Goal: Task Accomplishment & Management: Use online tool/utility

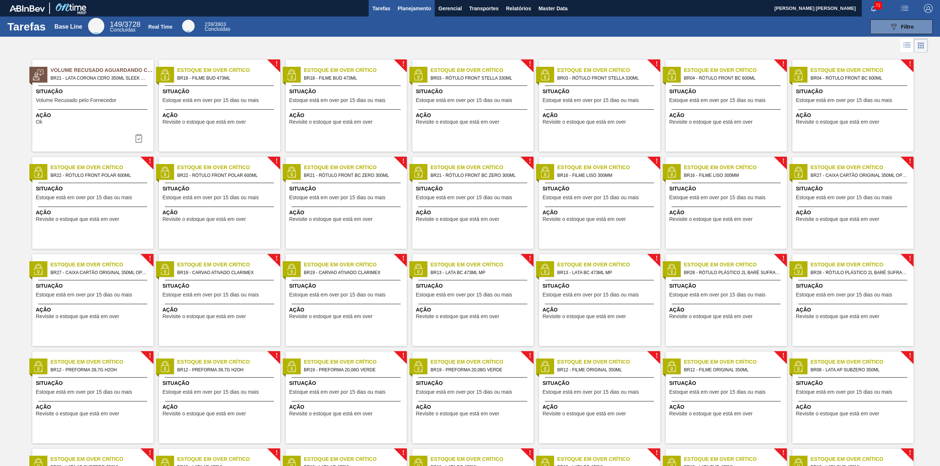
click at [412, 12] on button "Planejamento" at bounding box center [414, 8] width 41 height 17
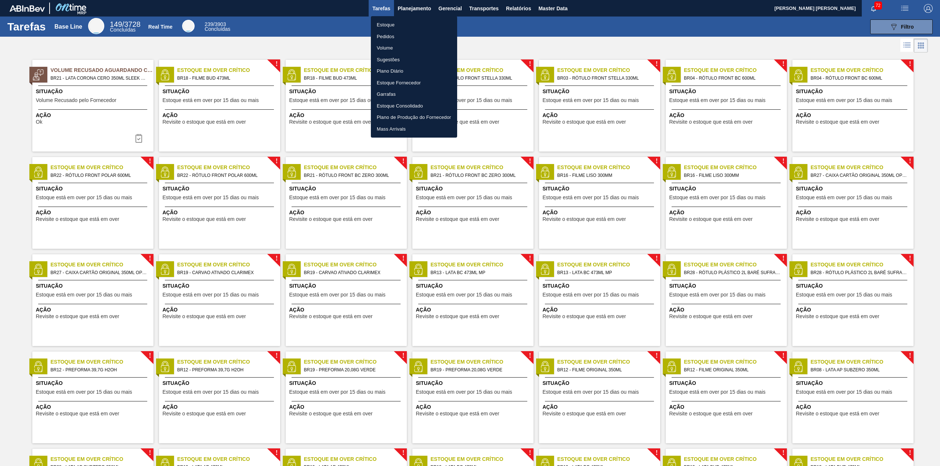
click at [401, 27] on li "Estoque" at bounding box center [414, 25] width 86 height 12
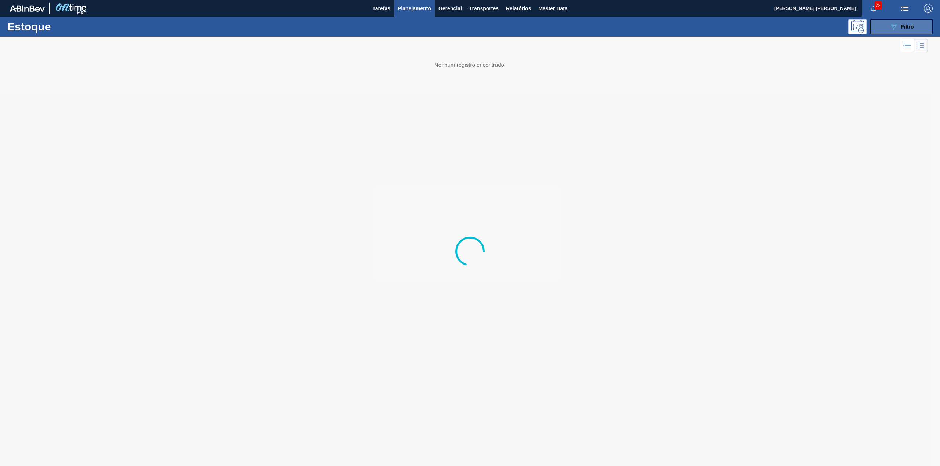
click at [884, 21] on button "089F7B8B-B2A5-4AFE-B5C0-19BA573D28AC Filtro" at bounding box center [901, 26] width 62 height 15
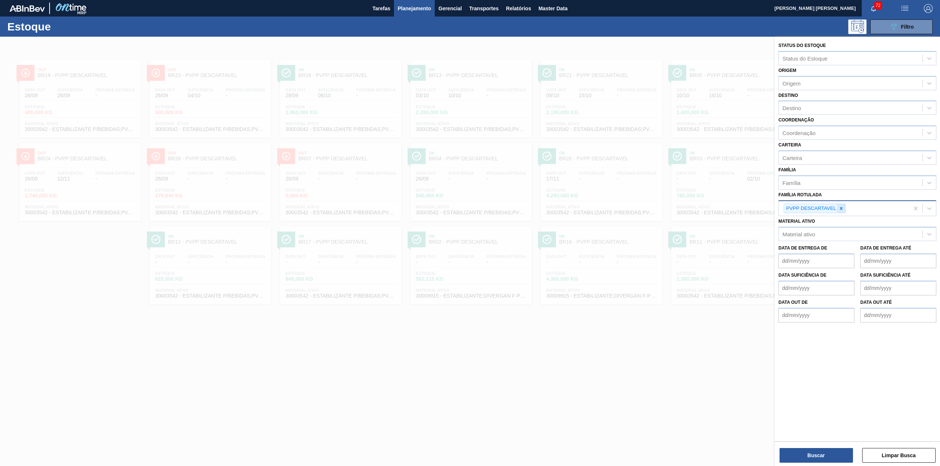
click at [840, 206] on icon at bounding box center [841, 208] width 5 height 5
paste Rotulada "LÚPULO PELLETS HERCULES"
type Rotulada "LÚPULO PELLETS HERCULES"
click at [825, 103] on div "Destino" at bounding box center [851, 108] width 144 height 11
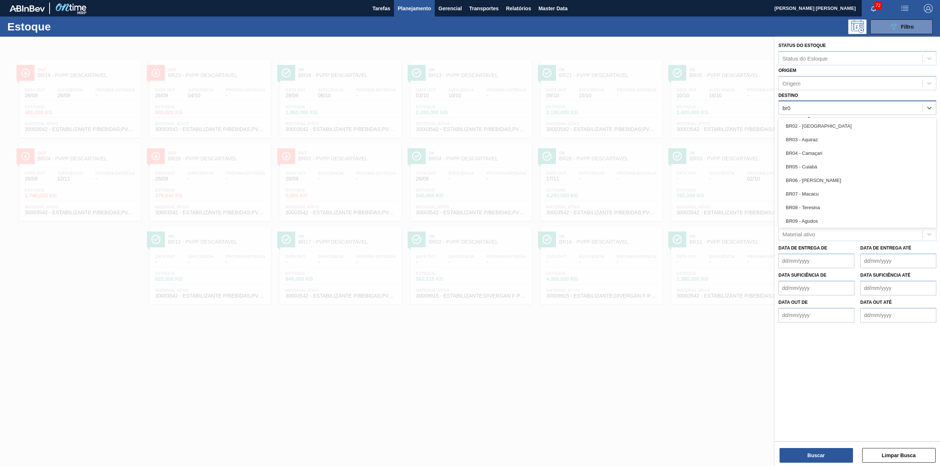
type input "br07"
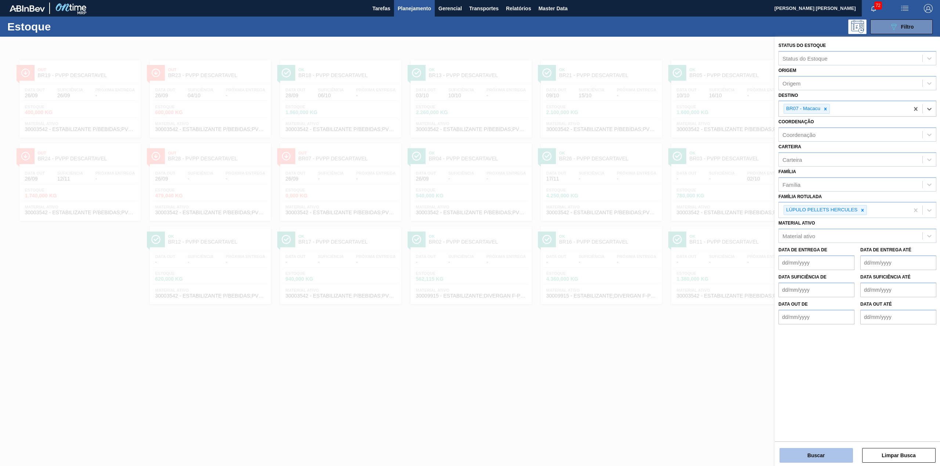
click at [835, 458] on button "Buscar" at bounding box center [815, 455] width 73 height 15
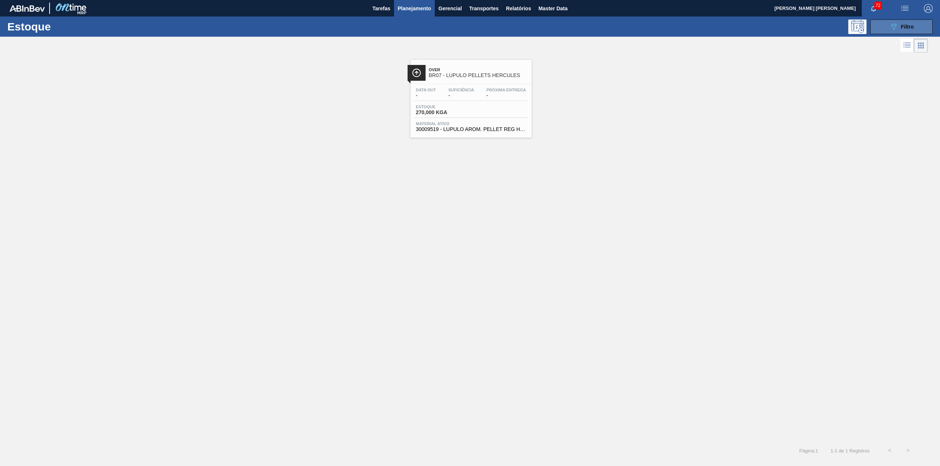
click at [899, 29] on div "089F7B8B-B2A5-4AFE-B5C0-19BA573D28AC Filtro" at bounding box center [901, 26] width 25 height 9
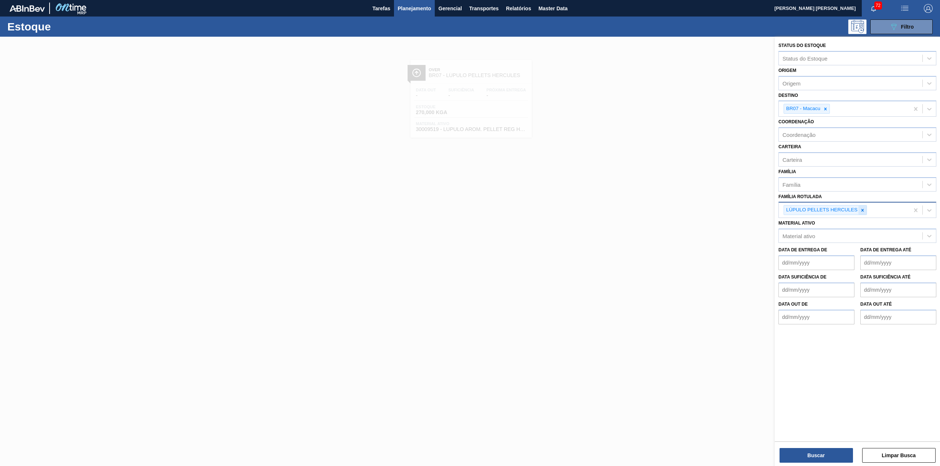
click at [860, 209] on div at bounding box center [862, 210] width 8 height 9
click at [830, 105] on div "BR07 - Macacu" at bounding box center [807, 109] width 46 height 10
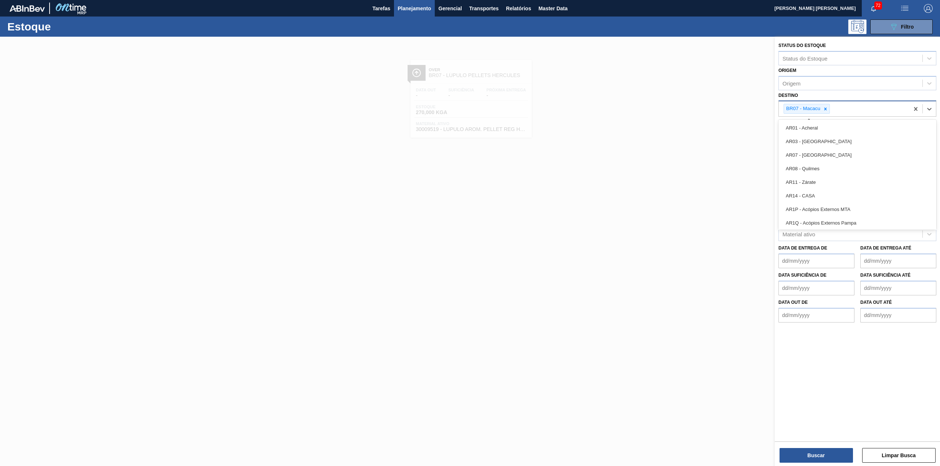
click at [826, 108] on icon at bounding box center [825, 109] width 3 height 3
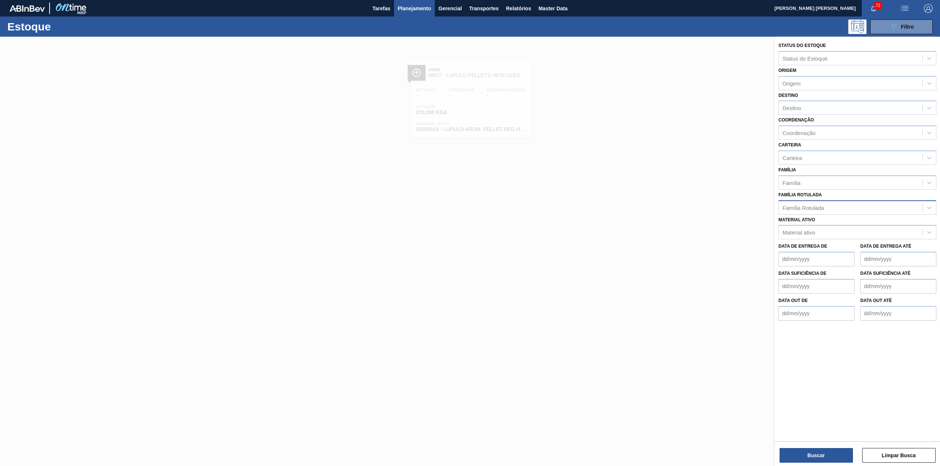
click at [821, 98] on div "Destino Destino" at bounding box center [857, 102] width 158 height 25
click at [833, 204] on div "Família Rotulada" at bounding box center [851, 207] width 144 height 11
type Rotulada "carva"
click at [849, 250] on div "CARVAO ATIVADO CLARIMEX" at bounding box center [857, 253] width 158 height 14
click at [811, 115] on div "Coordenação Coordenação" at bounding box center [857, 127] width 158 height 25
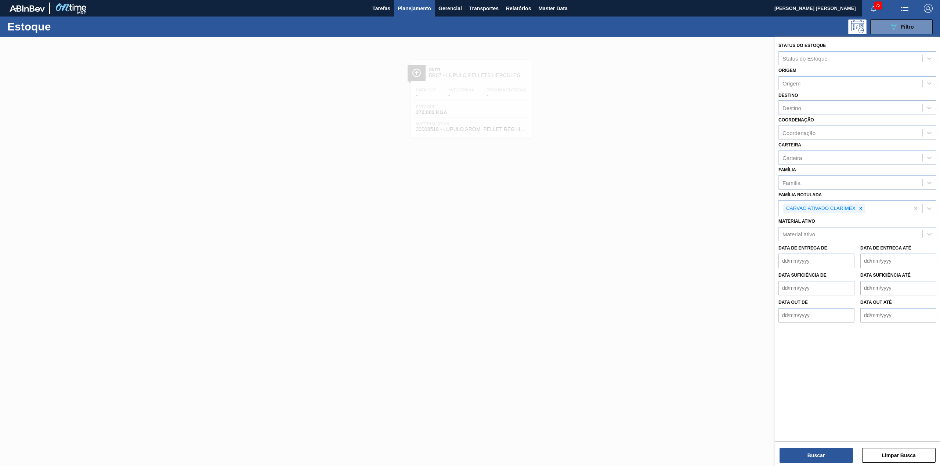
click at [811, 112] on div "Destino" at bounding box center [851, 108] width 144 height 11
type input "br04"
click at [810, 451] on button "Buscar" at bounding box center [815, 455] width 73 height 15
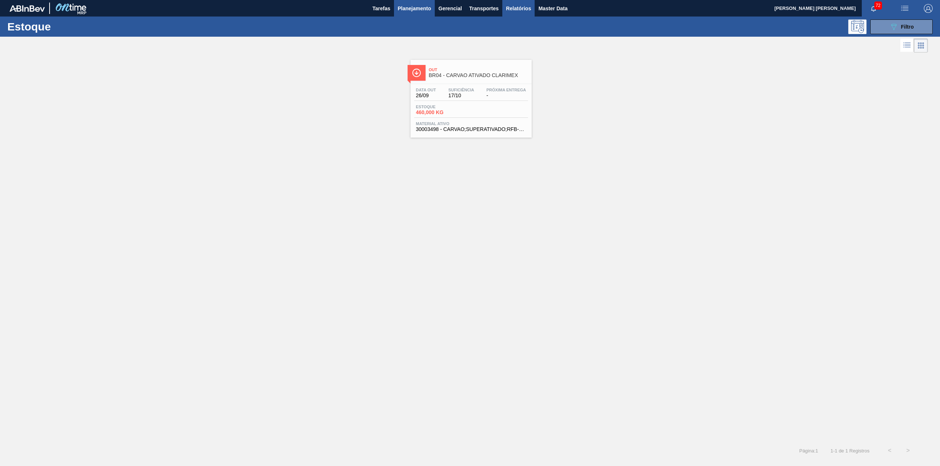
click at [510, 8] on span "Relatórios" at bounding box center [518, 8] width 25 height 9
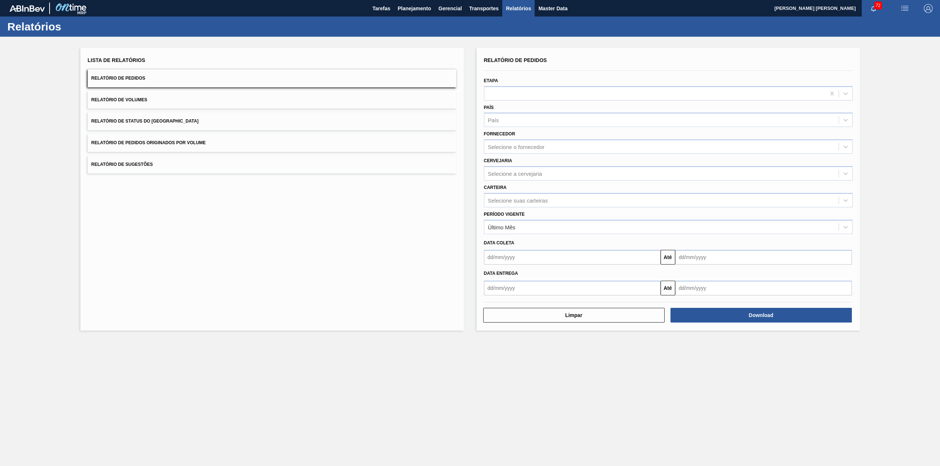
click at [269, 120] on button "Relatório de Status do Estoque" at bounding box center [272, 121] width 369 height 18
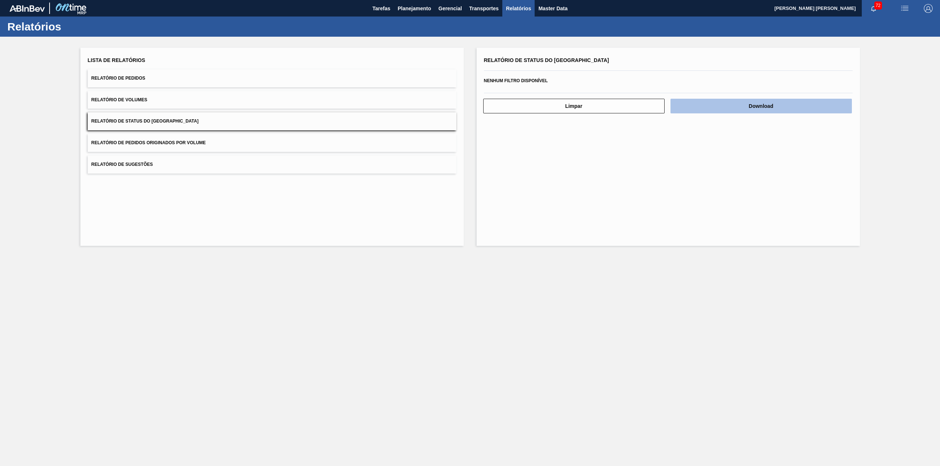
click at [789, 111] on button "Download" at bounding box center [760, 106] width 181 height 15
click at [272, 47] on div "Lista de Relatórios Relatório de Pedidos Relatório de Volumes Relatório de Stat…" at bounding box center [470, 146] width 940 height 218
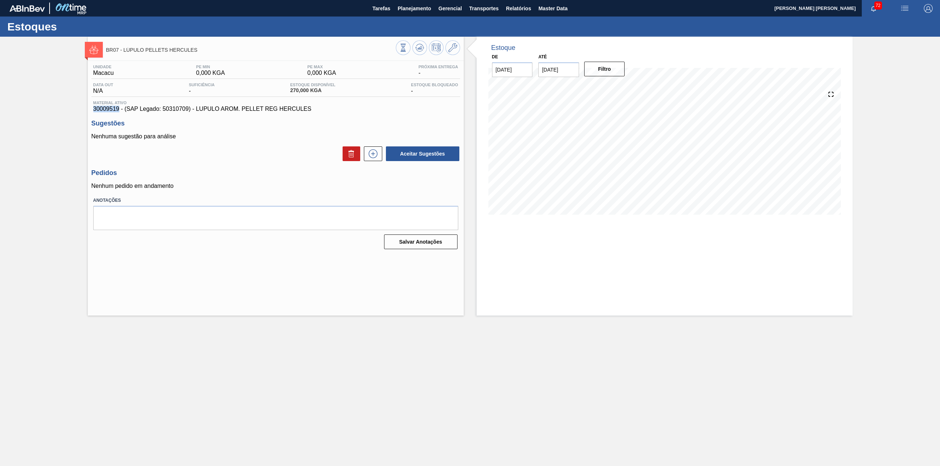
drag, startPoint x: 120, startPoint y: 111, endPoint x: 94, endPoint y: 112, distance: 25.7
click at [94, 112] on span "30009519 - (SAP Legado: 50310709) - LUPULO AROM. PELLET REG HERCULES" at bounding box center [275, 109] width 365 height 7
copy span "30009519"
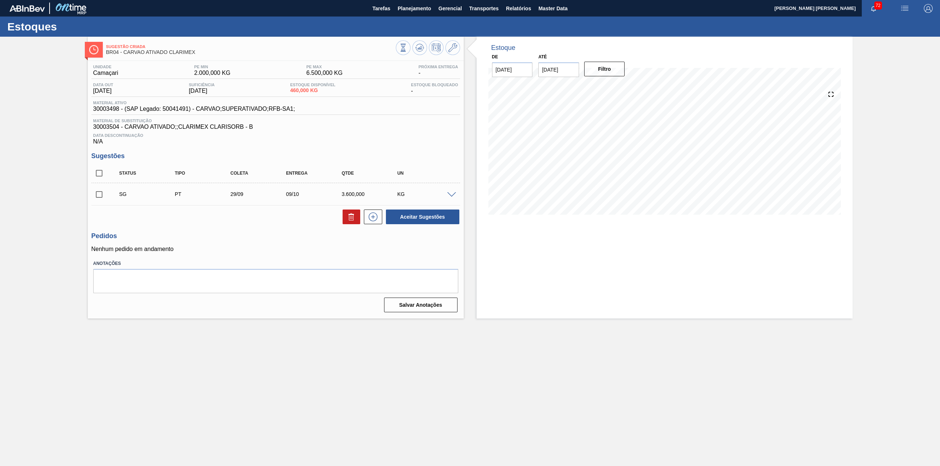
click at [451, 195] on span at bounding box center [451, 195] width 9 height 6
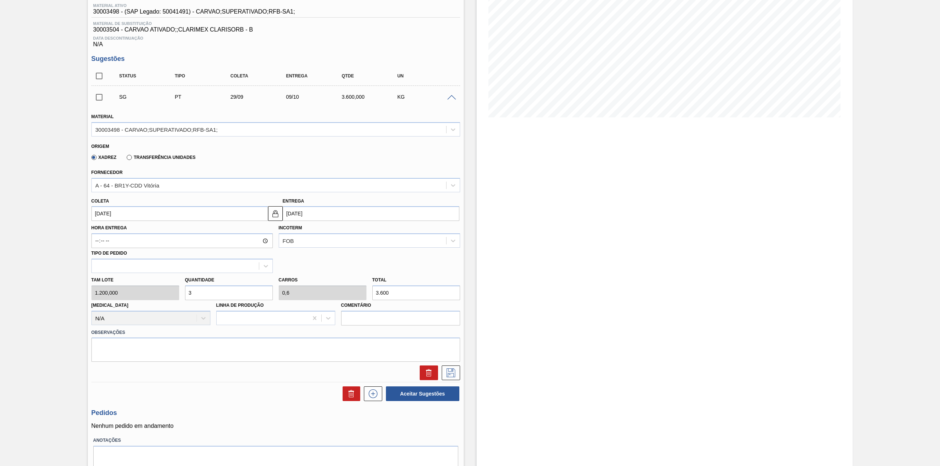
scroll to position [98, 0]
click at [243, 131] on div "30003498 - CARVAO;SUPERATIVADO;RFB-SA1;" at bounding box center [269, 129] width 354 height 11
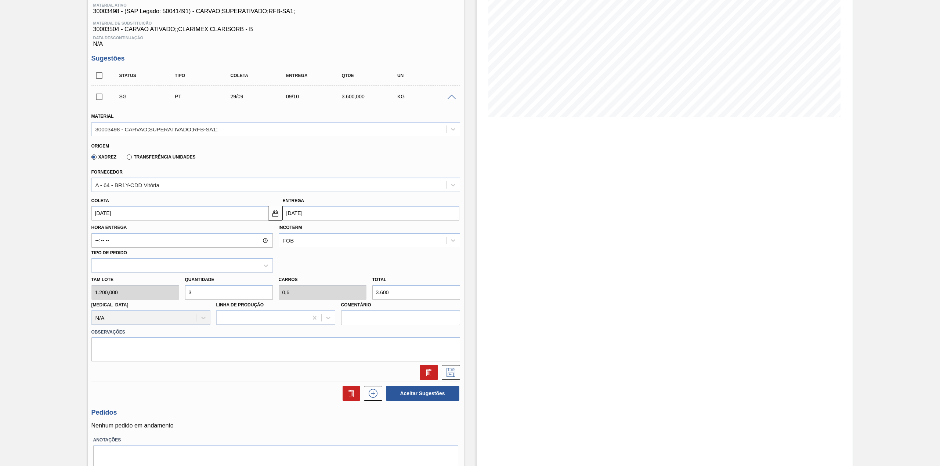
click at [145, 156] on label "Transferência Unidades" at bounding box center [161, 157] width 69 height 5
click at [126, 159] on input "Transferência Unidades" at bounding box center [126, 159] width 0 height 0
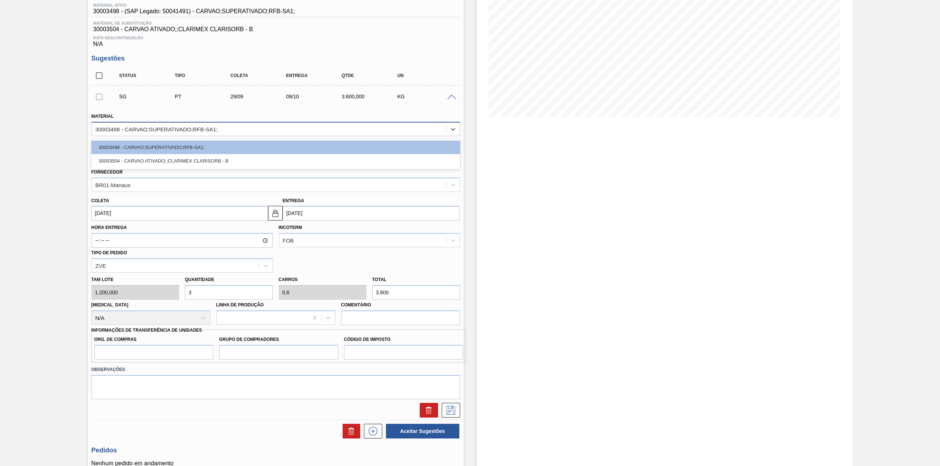
click at [229, 126] on div "30003498 - CARVAO;SUPERATIVADO;RFB-SA1;" at bounding box center [269, 129] width 354 height 11
click at [236, 130] on div "30003498 - CARVAO;SUPERATIVADO;RFB-SA1;" at bounding box center [269, 129] width 354 height 11
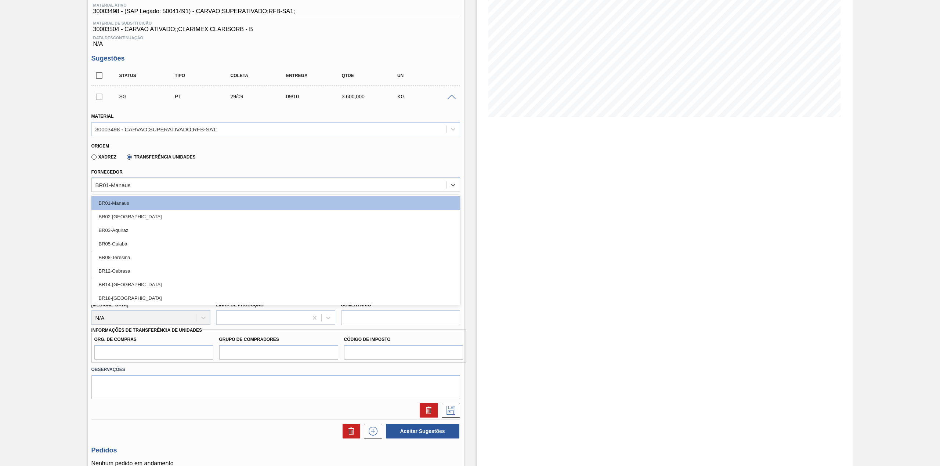
click at [168, 187] on div "BR01-Manaus" at bounding box center [269, 185] width 354 height 11
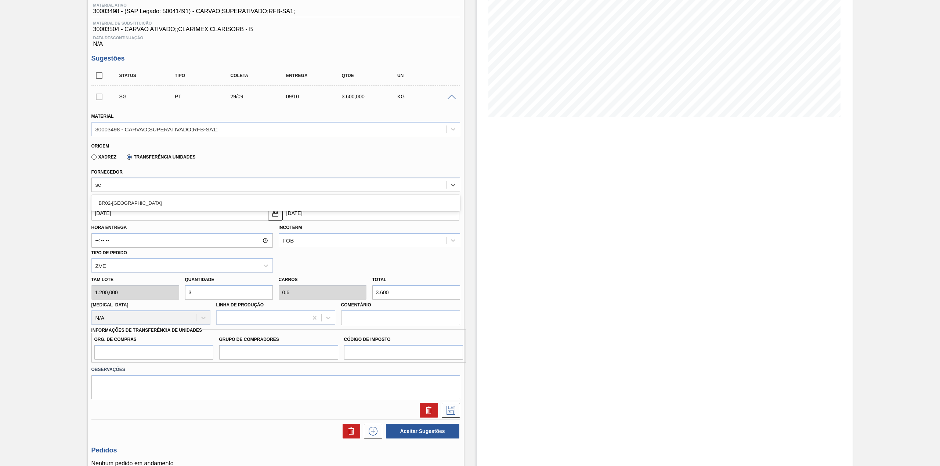
type input "ser"
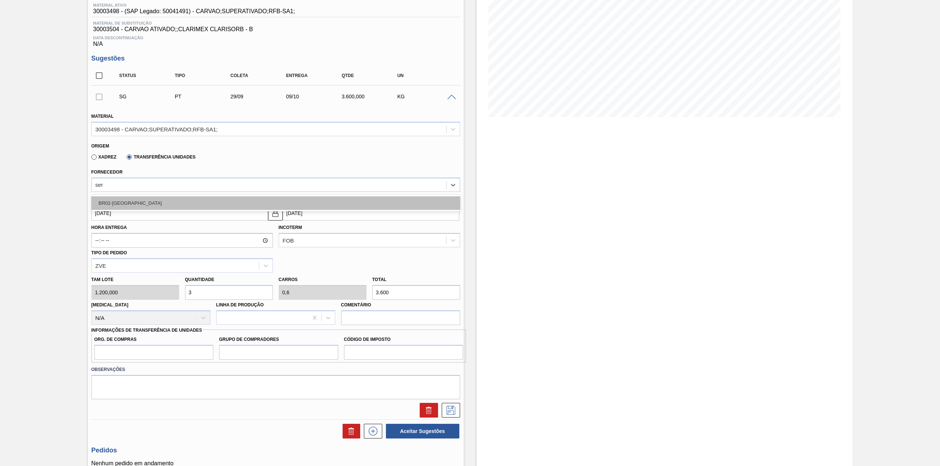
click at [196, 210] on div "BR02-Sergipe" at bounding box center [275, 203] width 369 height 14
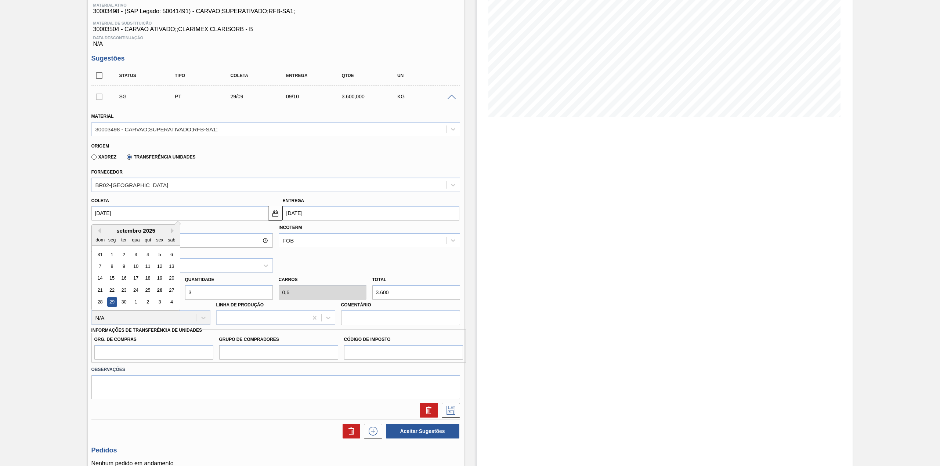
click at [155, 214] on input "29/09/2025" at bounding box center [179, 213] width 177 height 15
click at [163, 290] on div "26" at bounding box center [160, 290] width 10 height 10
type input "[DATE]"
type input "06/10/2025"
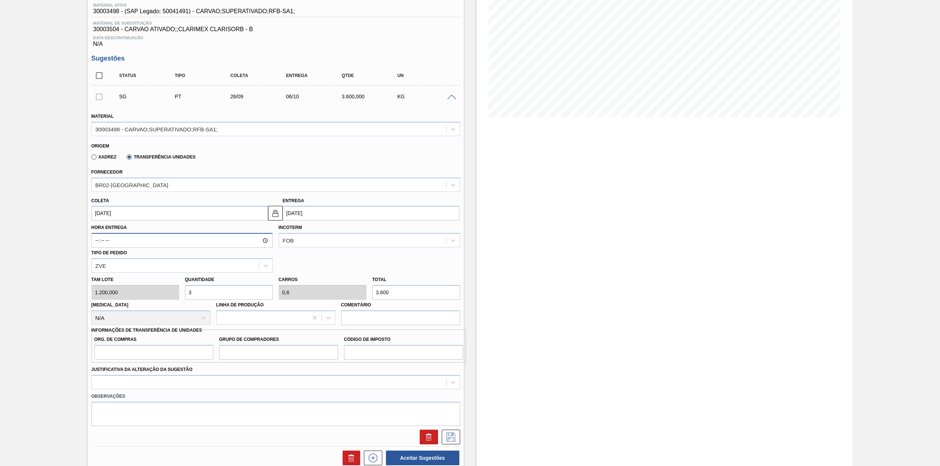
click at [168, 244] on input "Hora Entrega" at bounding box center [181, 240] width 181 height 15
click at [232, 291] on input "3" at bounding box center [229, 292] width 88 height 15
click at [395, 296] on input "3.600" at bounding box center [416, 292] width 88 height 15
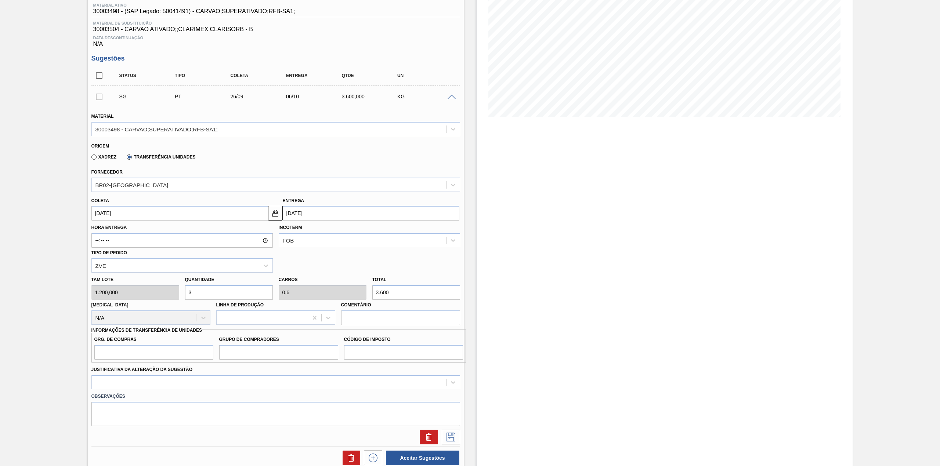
type input "0,005"
type input "0,001"
type input "6"
type input "0,05"
type input "0,01"
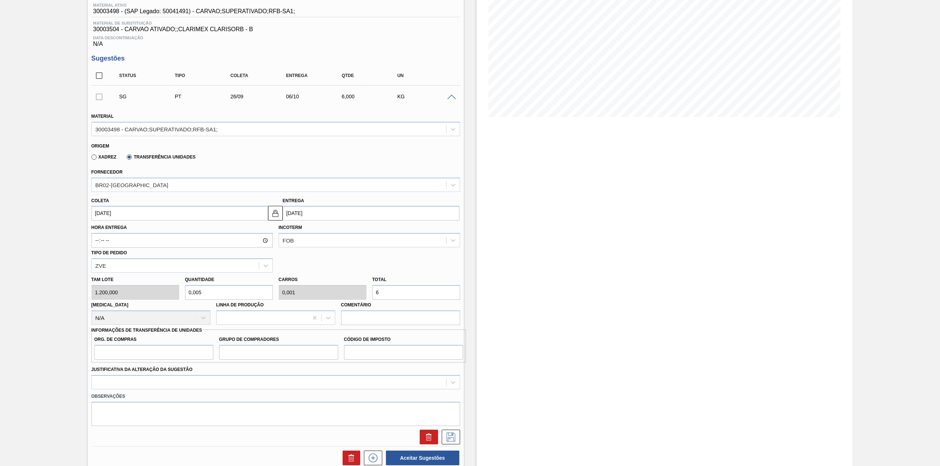
type input "60"
type input "0,5"
type input "0,1"
type input "600"
click at [166, 353] on input "Org. de Compras" at bounding box center [153, 352] width 119 height 15
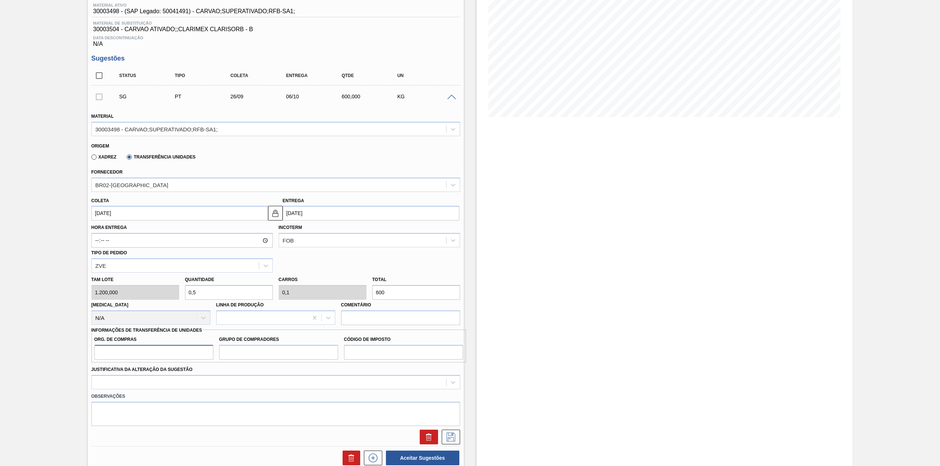
type input "BR00"
click at [249, 361] on div "Org. de Compras BR00 Grupo de Compradores Código de Imposto" at bounding box center [278, 346] width 375 height 33
drag, startPoint x: 261, startPoint y: 356, endPoint x: 266, endPoint y: 360, distance: 7.1
click at [261, 356] on input "Grupo de Compradores" at bounding box center [278, 352] width 119 height 15
type input "A01"
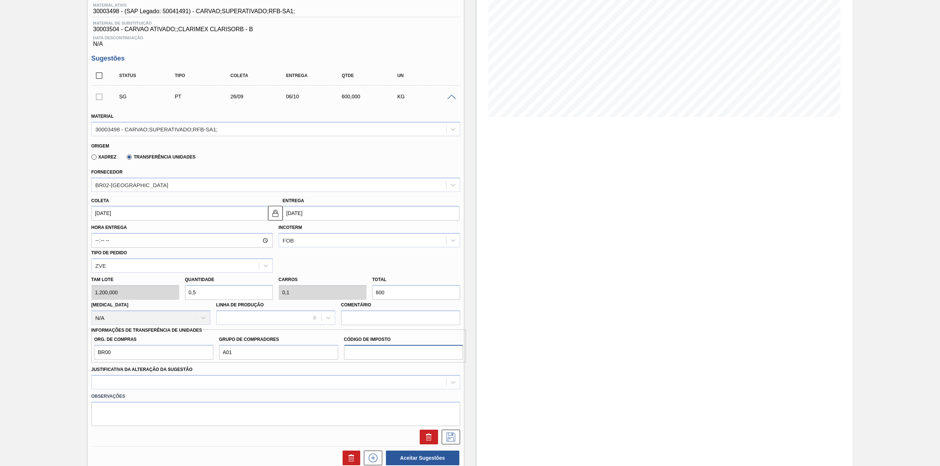
click at [375, 352] on input "Código de Imposto" at bounding box center [403, 352] width 119 height 15
type input "I1"
click at [280, 381] on div at bounding box center [275, 382] width 369 height 14
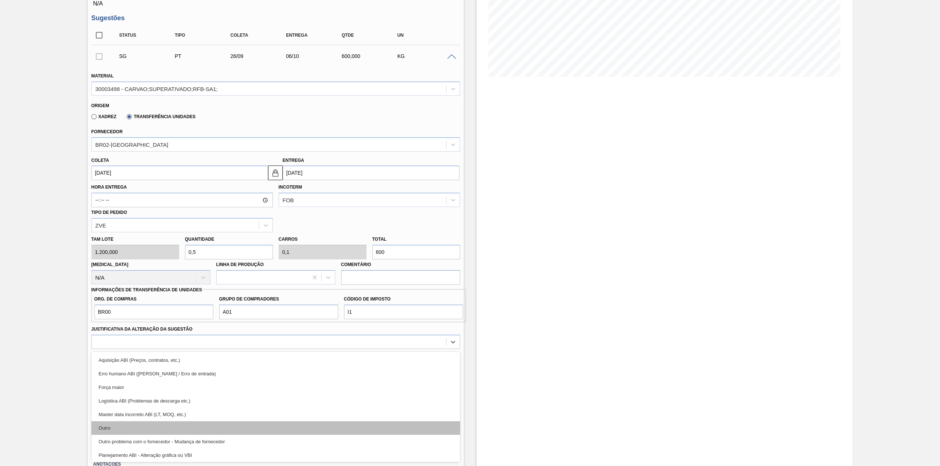
click at [194, 424] on div "Outro" at bounding box center [275, 429] width 369 height 14
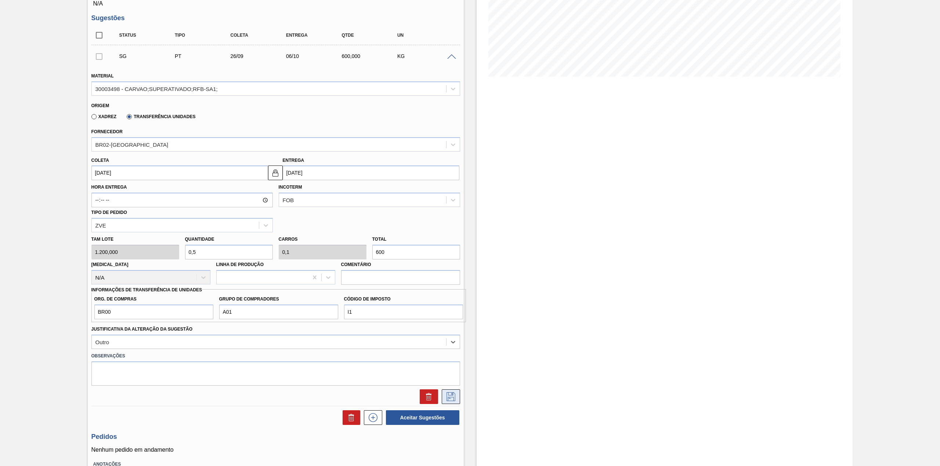
click at [442, 392] on button at bounding box center [451, 397] width 18 height 15
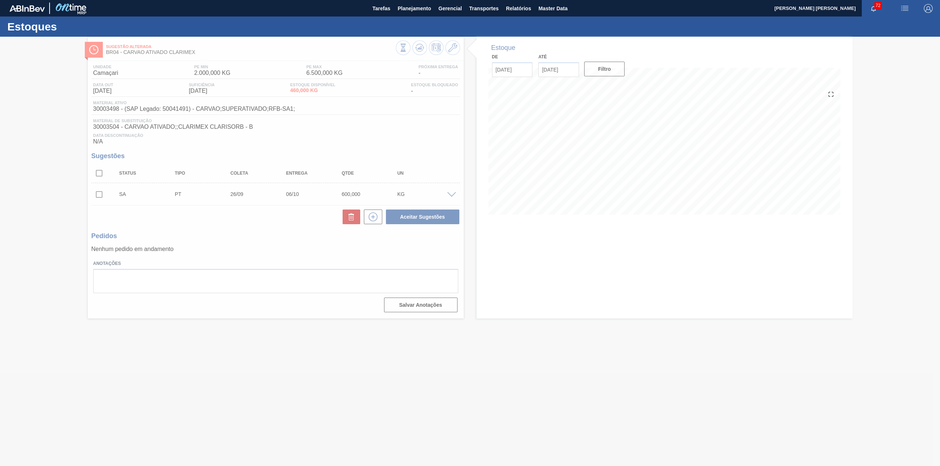
scroll to position [0, 0]
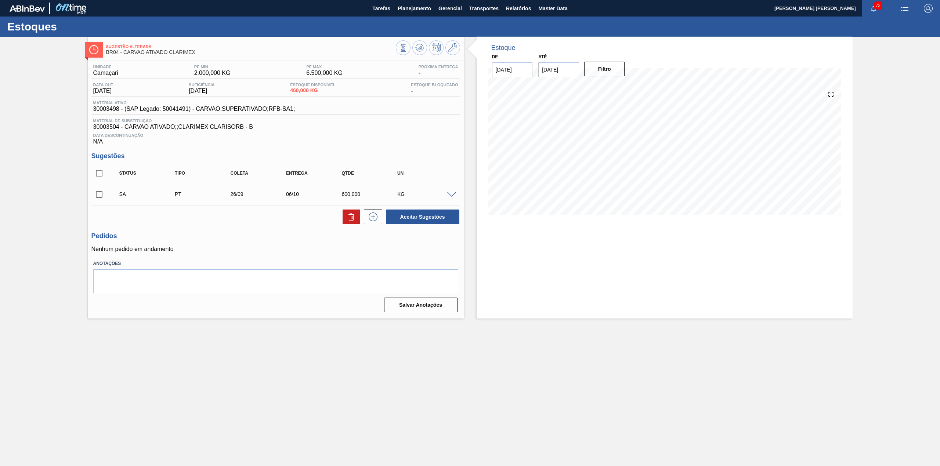
click at [103, 191] on input "checkbox" at bounding box center [98, 194] width 15 height 15
click at [414, 220] on button "Aceitar Sugestões" at bounding box center [422, 217] width 73 height 15
checkbox input "false"
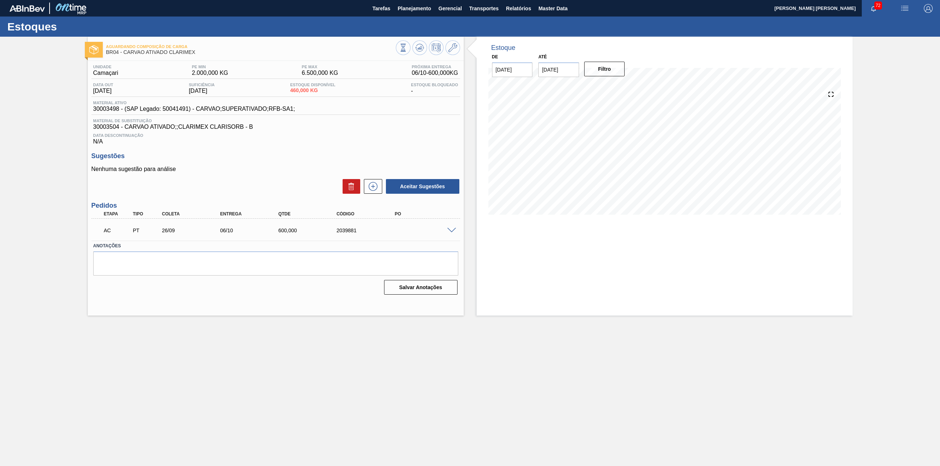
click at [456, 230] on span at bounding box center [451, 231] width 9 height 6
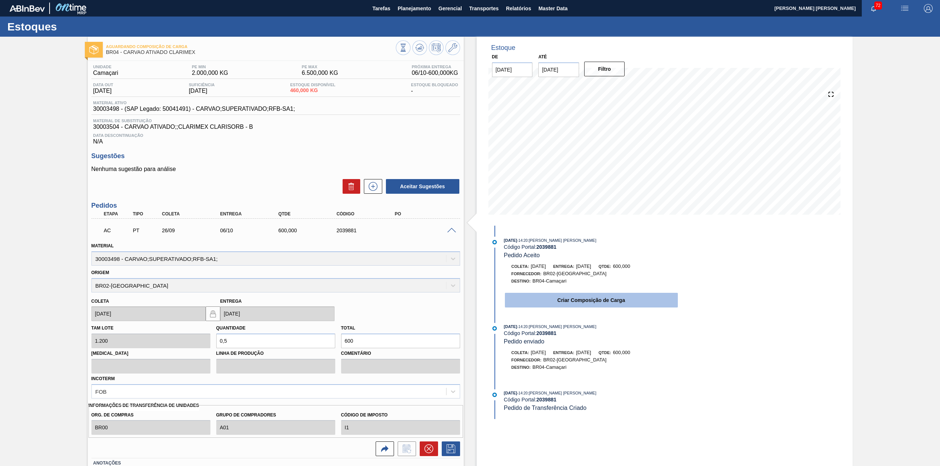
click at [626, 307] on button "Criar Composição de Carga" at bounding box center [591, 300] width 173 height 15
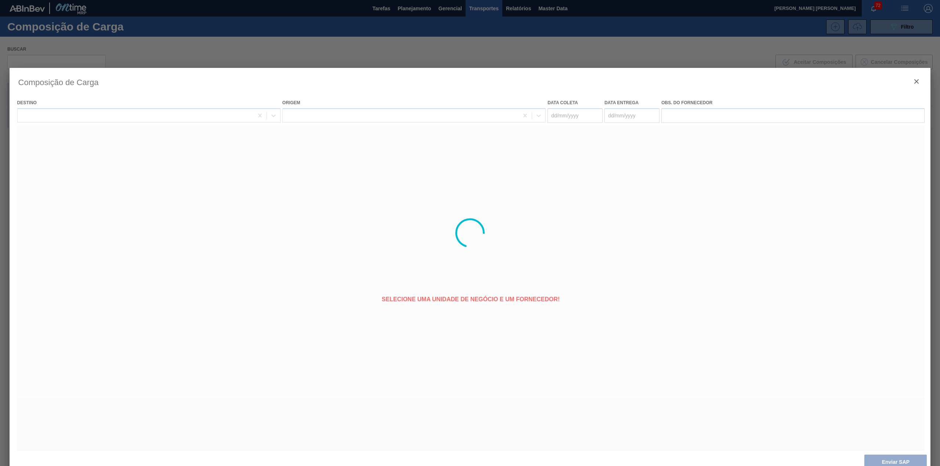
type coleta "[DATE]"
type entrega "06/10/2025"
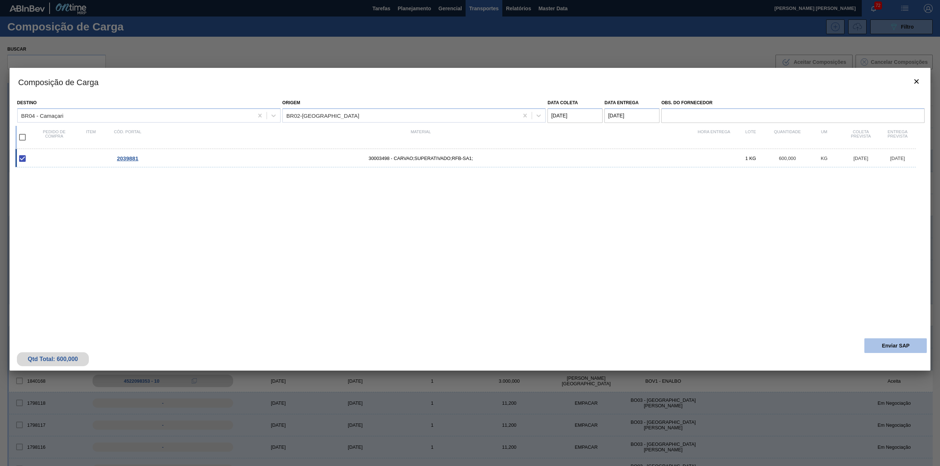
click at [898, 339] on button "Enviar SAP" at bounding box center [895, 346] width 62 height 15
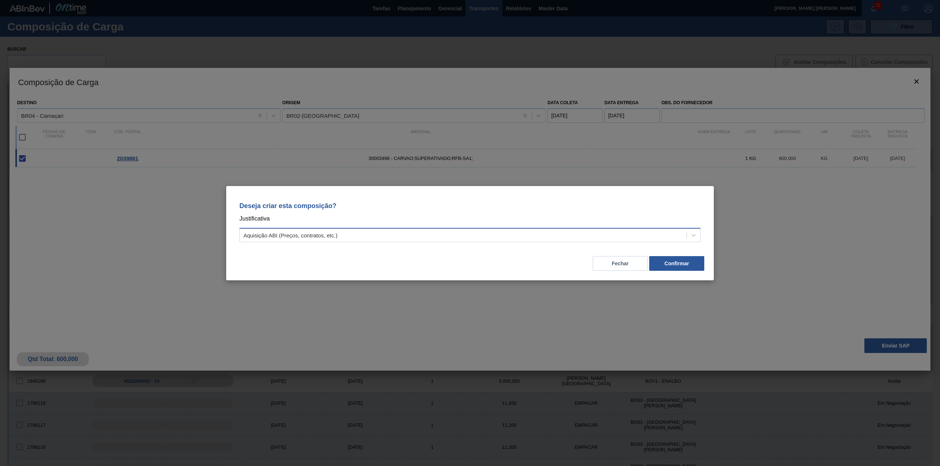
click at [313, 237] on div "Aquisição ABI (Preços, contratos, etc.)" at bounding box center [290, 235] width 94 height 6
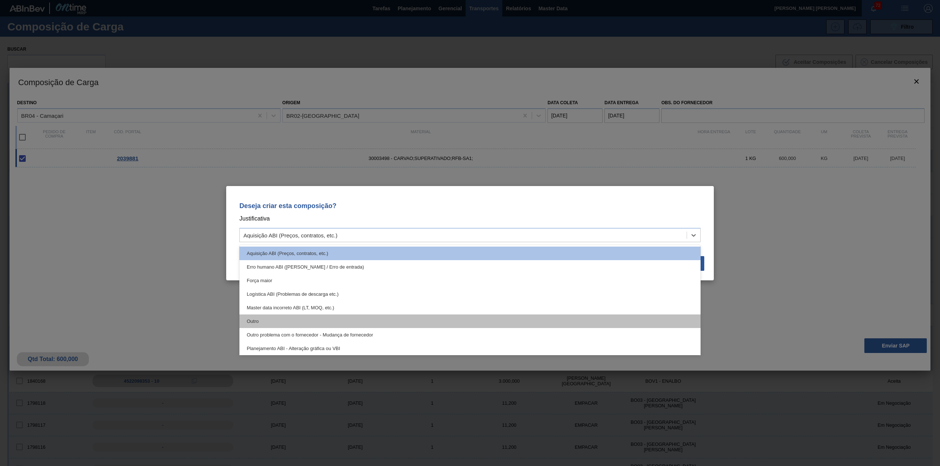
click at [305, 320] on div "Outro" at bounding box center [469, 322] width 461 height 14
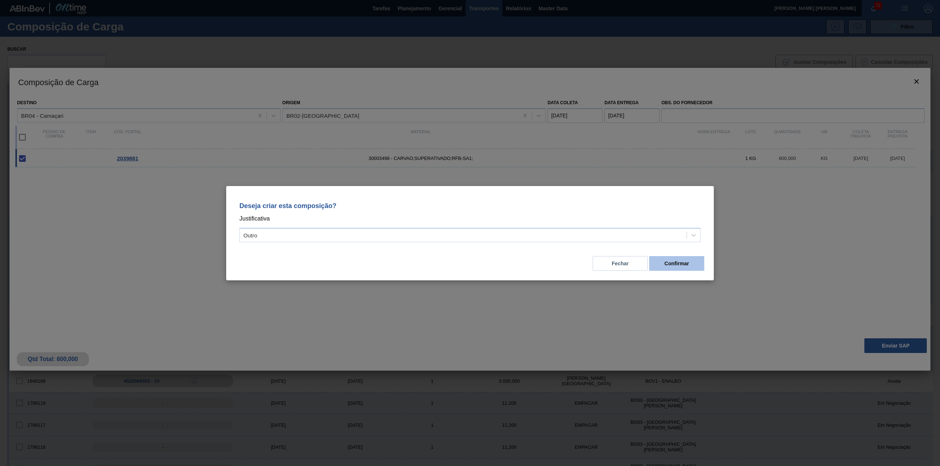
click at [665, 265] on button "Confirmar" at bounding box center [676, 263] width 55 height 15
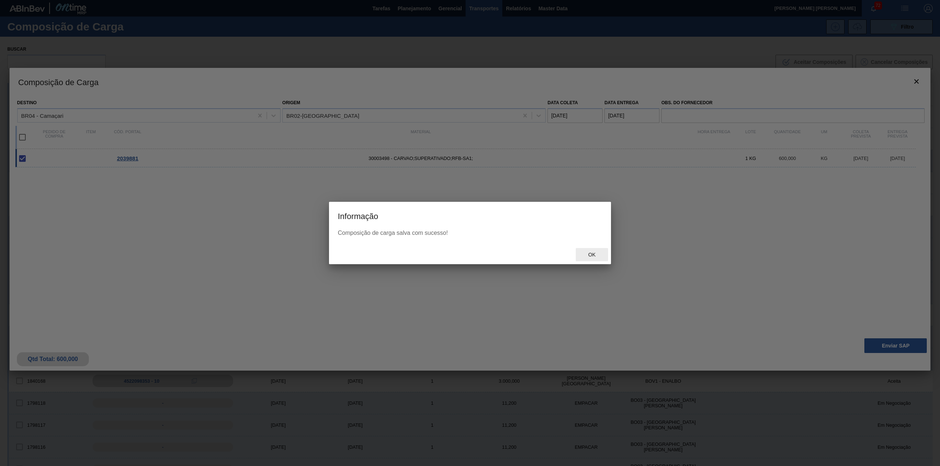
click at [593, 259] on div "Ok" at bounding box center [592, 255] width 32 height 14
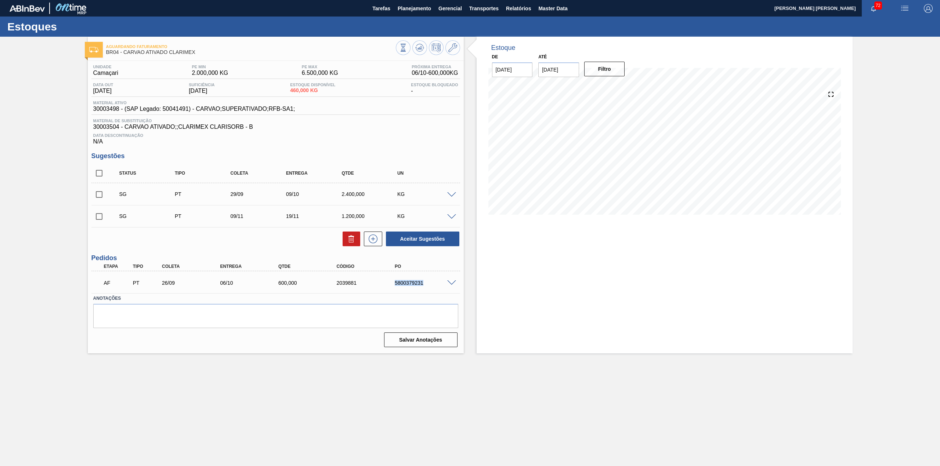
drag, startPoint x: 385, startPoint y: 286, endPoint x: 424, endPoint y: 286, distance: 39.7
click at [424, 286] on div "AF PT 26/09 06/10 600,000 2039881 5800379231" at bounding box center [273, 282] width 349 height 15
click at [394, 285] on div "5800379231" at bounding box center [426, 283] width 66 height 6
drag, startPoint x: 392, startPoint y: 283, endPoint x: 422, endPoint y: 284, distance: 29.7
click at [422, 284] on div "5800379231" at bounding box center [419, 283] width 58 height 6
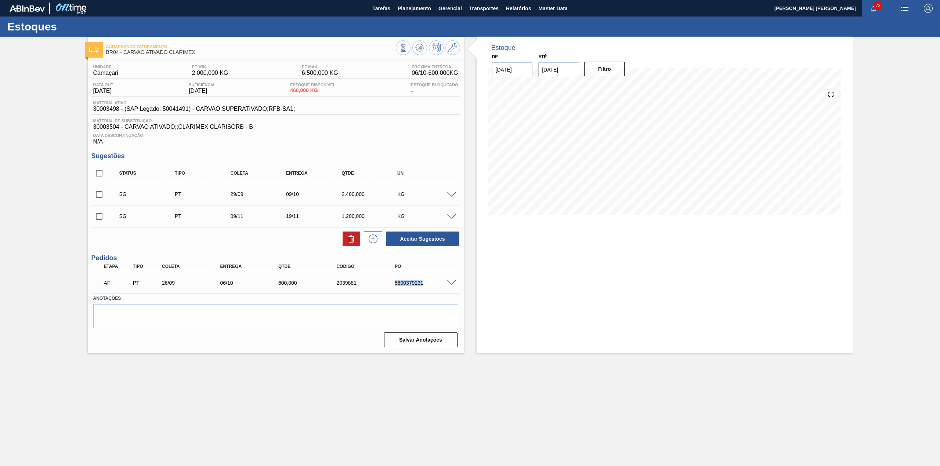
copy div "5800379231"
